Goal: Information Seeking & Learning: Learn about a topic

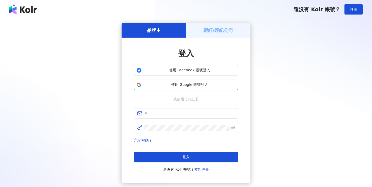
click at [190, 84] on span "使用 Google 帳號登入" at bounding box center [190, 84] width 92 height 5
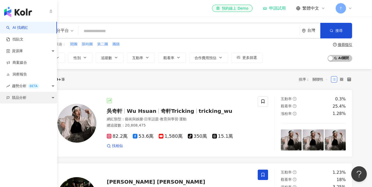
click at [20, 98] on span "競品分析" at bounding box center [19, 98] width 15 height 12
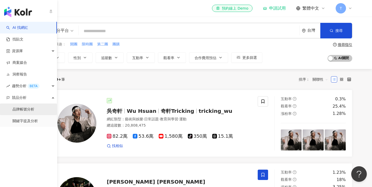
click at [24, 110] on link "品牌帳號分析" at bounding box center [23, 109] width 22 height 5
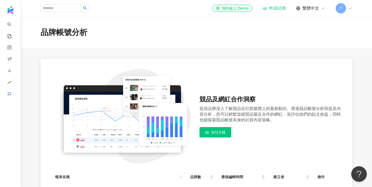
click at [351, 9] on icon at bounding box center [350, 8] width 4 height 4
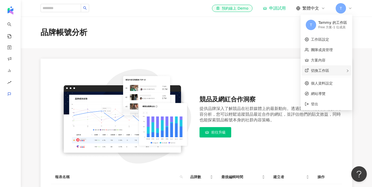
click at [332, 69] on div "切換工作區" at bounding box center [326, 70] width 50 height 10
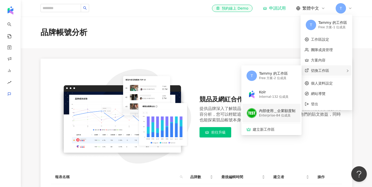
click at [283, 110] on div "內部使用＿企業額度制" at bounding box center [277, 110] width 36 height 5
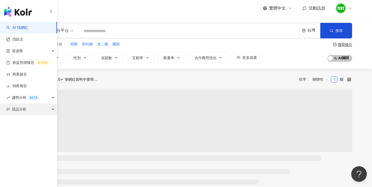
click at [30, 110] on div "競品分析" at bounding box center [28, 110] width 57 height 12
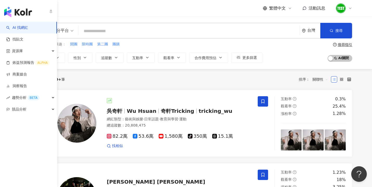
click at [38, 122] on div "AI 找網紅 找貼文 資源庫 效益預測報告 ALPHA 商案媒合 洞察報告 趨勢分析 BETA 競品分析 品牌帳號分析 關鍵字提及分析" at bounding box center [28, 104] width 57 height 165
click at [35, 109] on div "競品分析" at bounding box center [28, 110] width 57 height 12
click at [34, 122] on link "品牌帳號分析" at bounding box center [23, 121] width 22 height 5
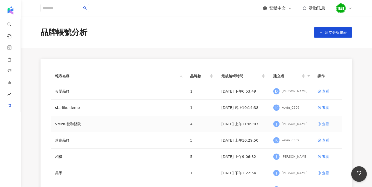
click at [324, 125] on div "查看" at bounding box center [325, 124] width 7 height 6
